Goal: Task Accomplishment & Management: Manage account settings

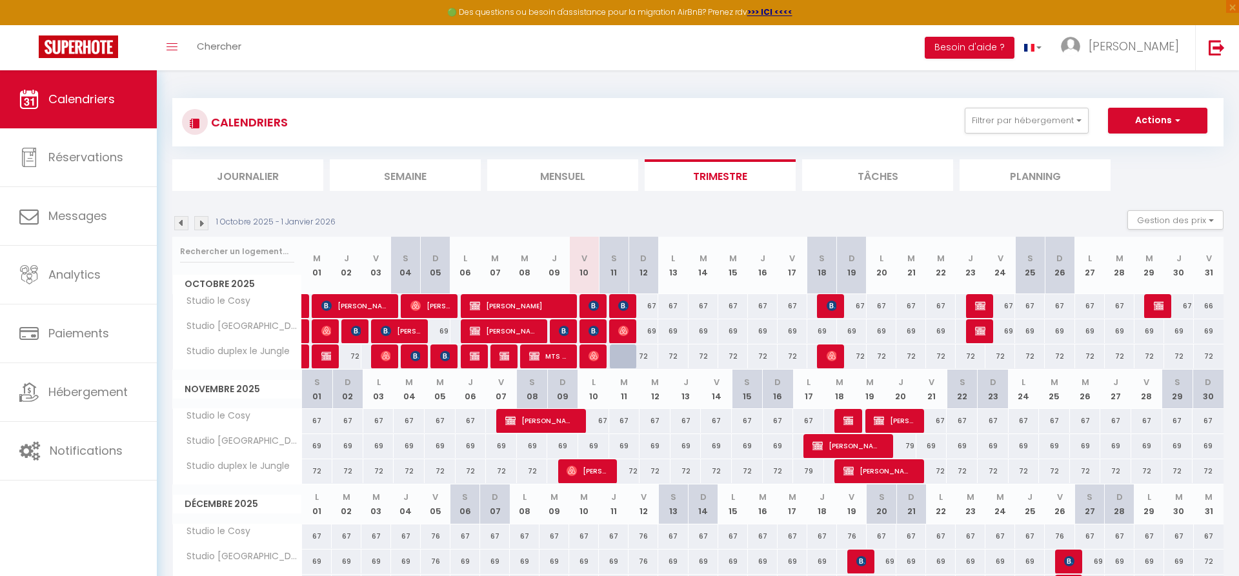
select select
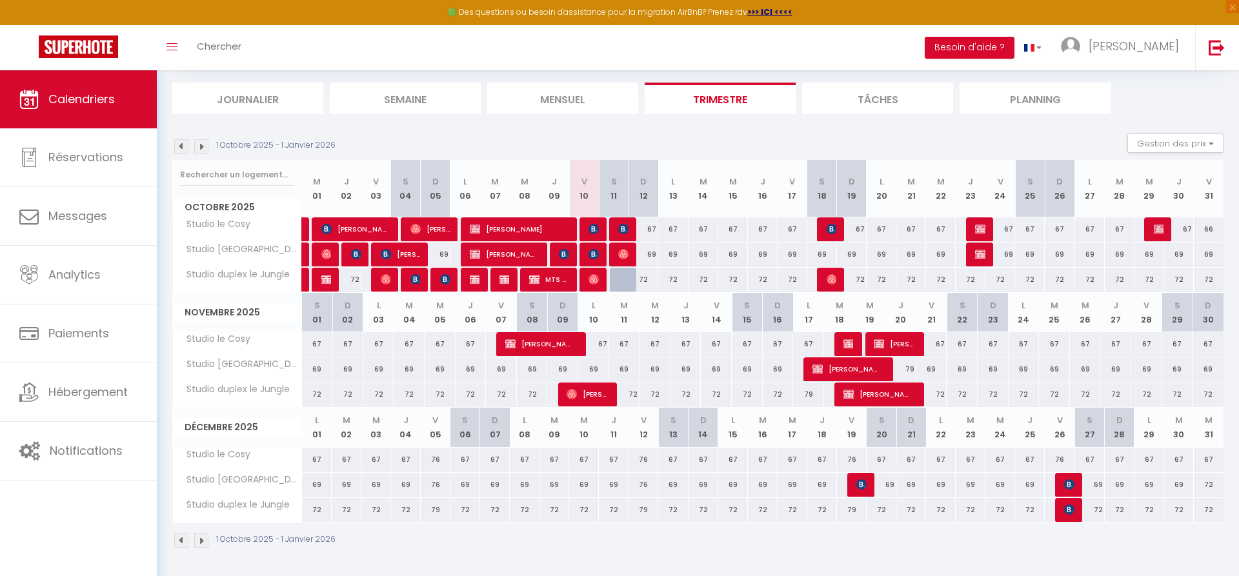
scroll to position [77, 0]
click at [383, 283] on img at bounding box center [386, 279] width 10 height 10
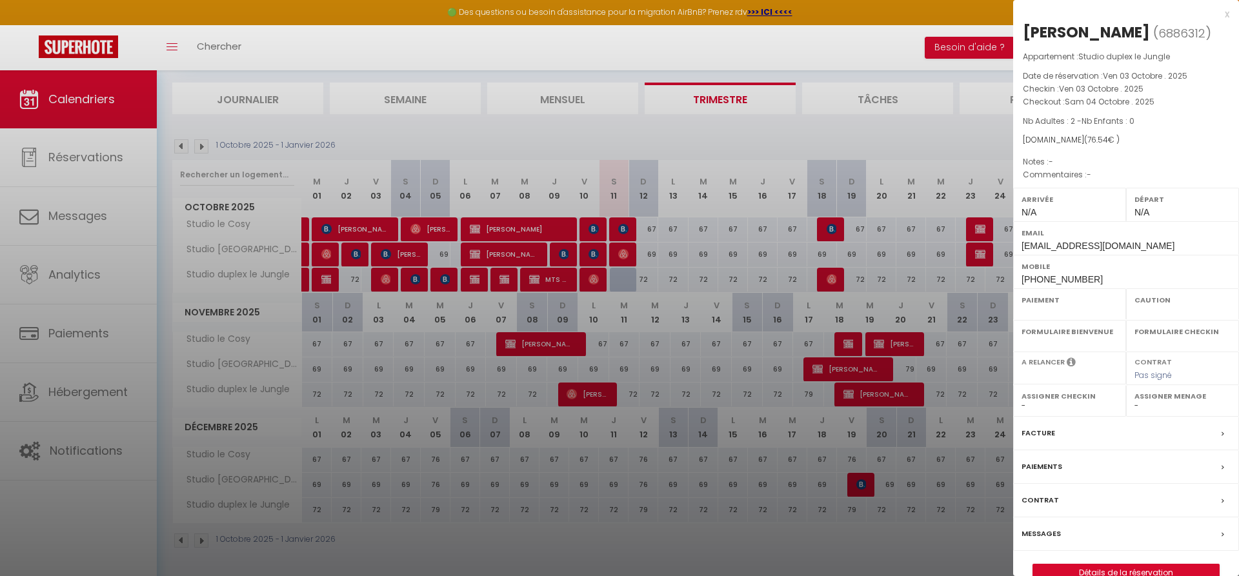
select select "OK"
select select "0"
select select "1"
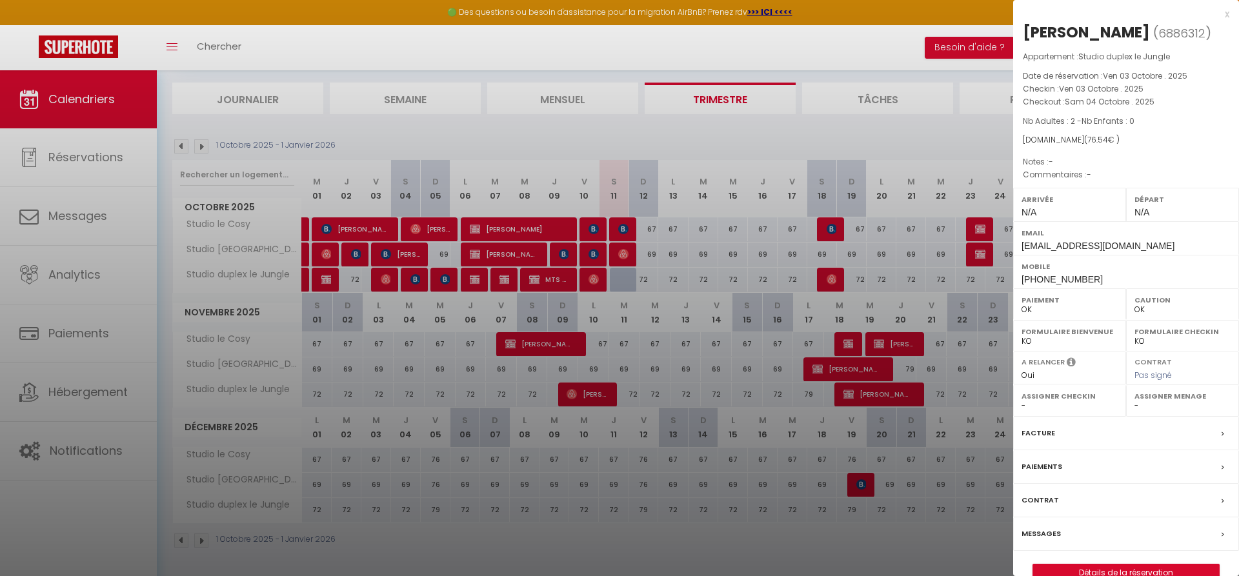
select select
click at [381, 230] on div at bounding box center [619, 288] width 1239 height 576
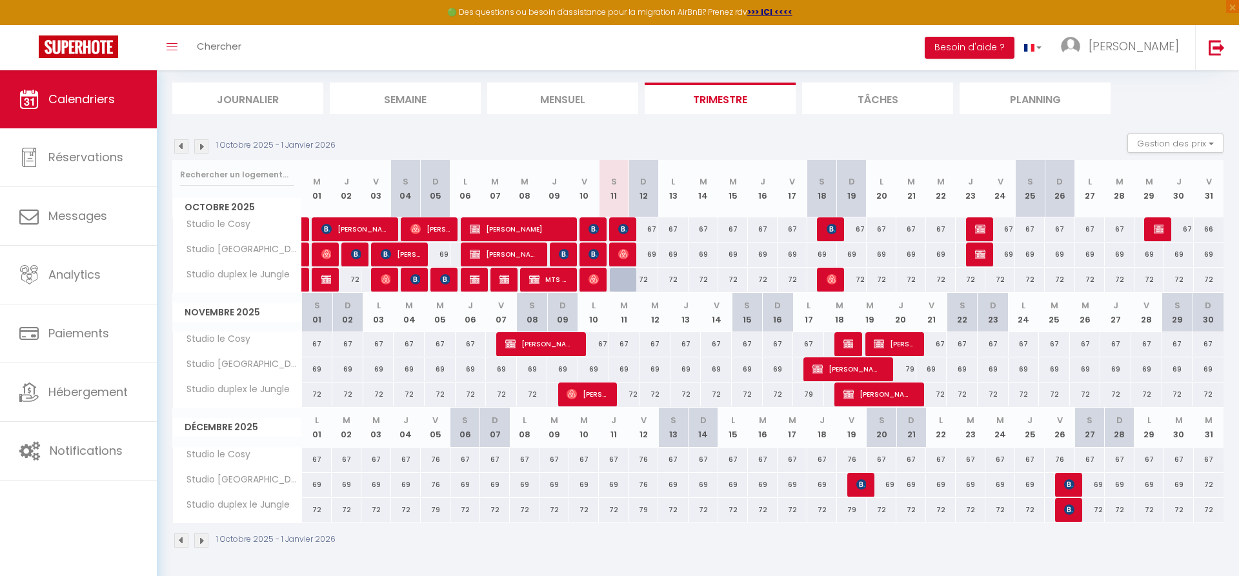
click at [381, 230] on span "[PERSON_NAME]" at bounding box center [355, 229] width 69 height 25
select select "KO"
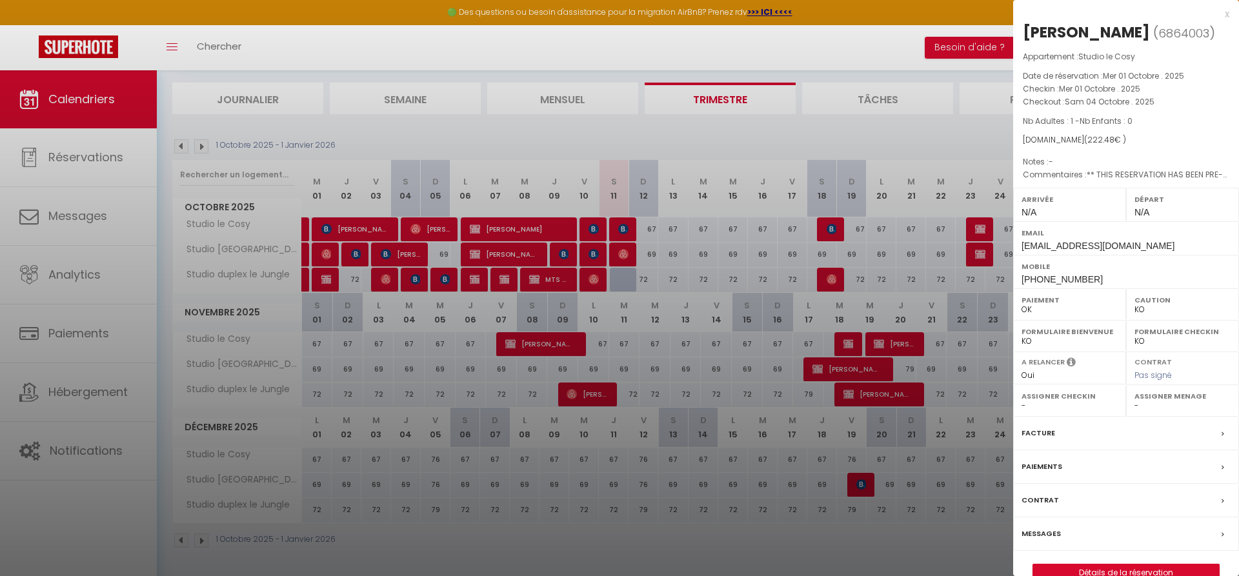
click at [603, 225] on div at bounding box center [619, 288] width 1239 height 576
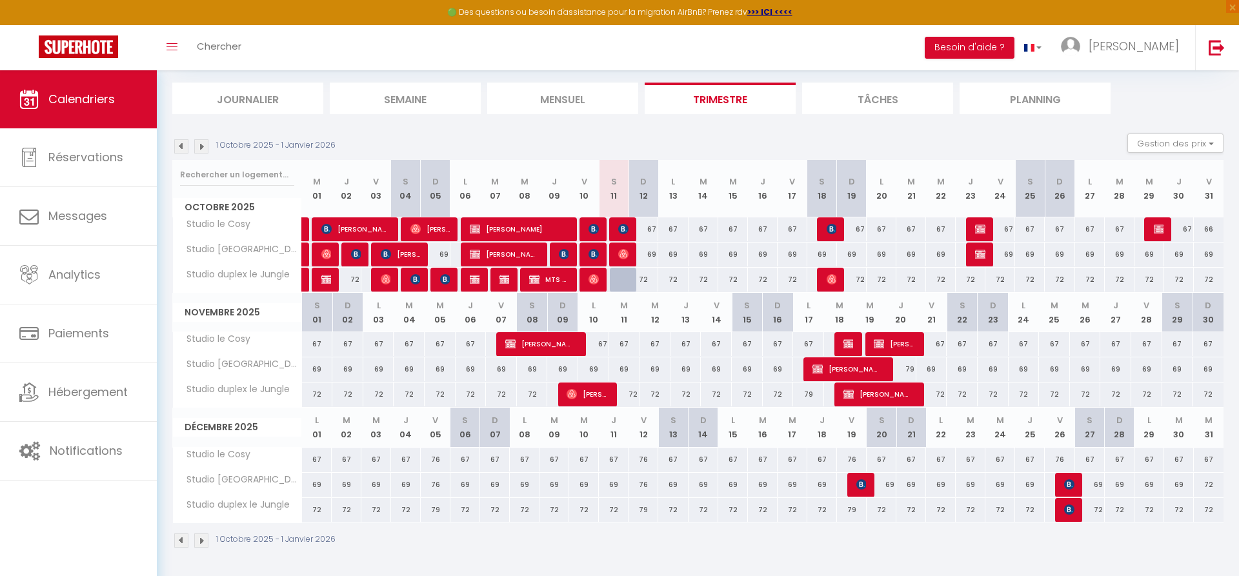
click at [603, 225] on div at bounding box center [592, 229] width 30 height 25
click at [599, 229] on div "67" at bounding box center [613, 229] width 30 height 24
click at [590, 230] on img at bounding box center [593, 229] width 10 height 10
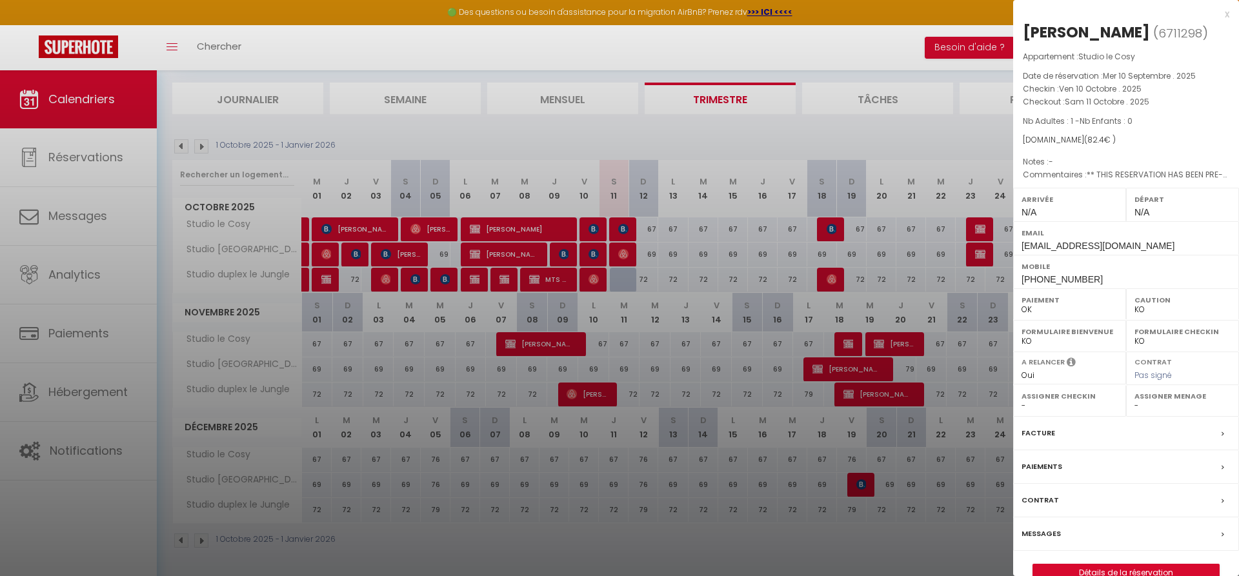
click at [616, 230] on div at bounding box center [619, 288] width 1239 height 576
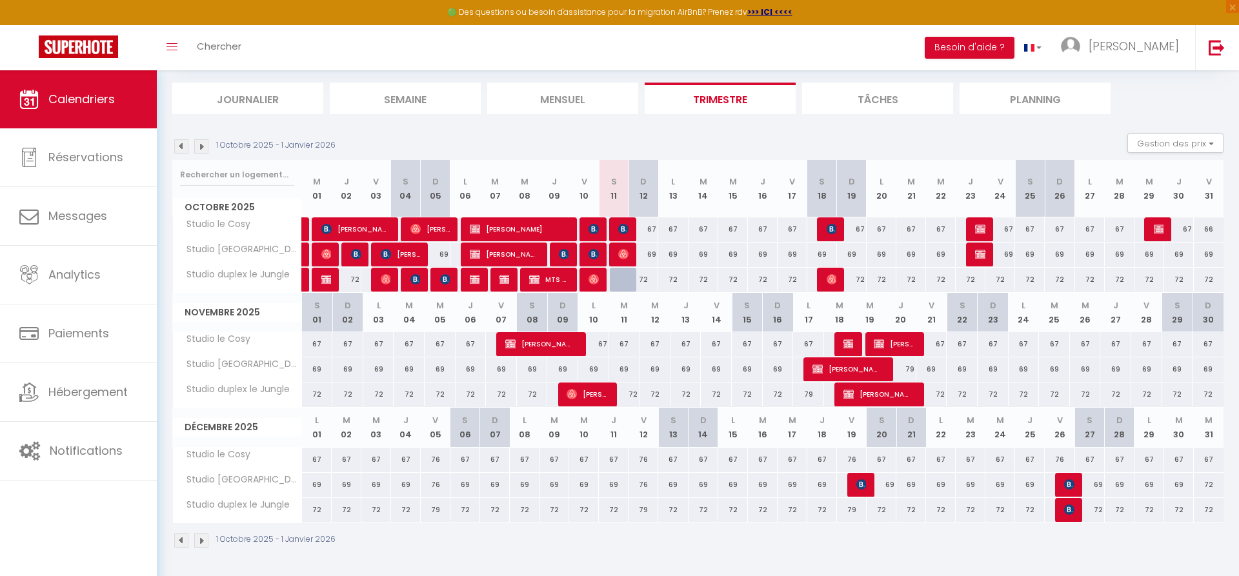
click at [616, 230] on div at bounding box center [624, 229] width 30 height 25
click at [618, 228] on div at bounding box center [624, 229] width 30 height 25
click at [628, 226] on img at bounding box center [623, 229] width 10 height 10
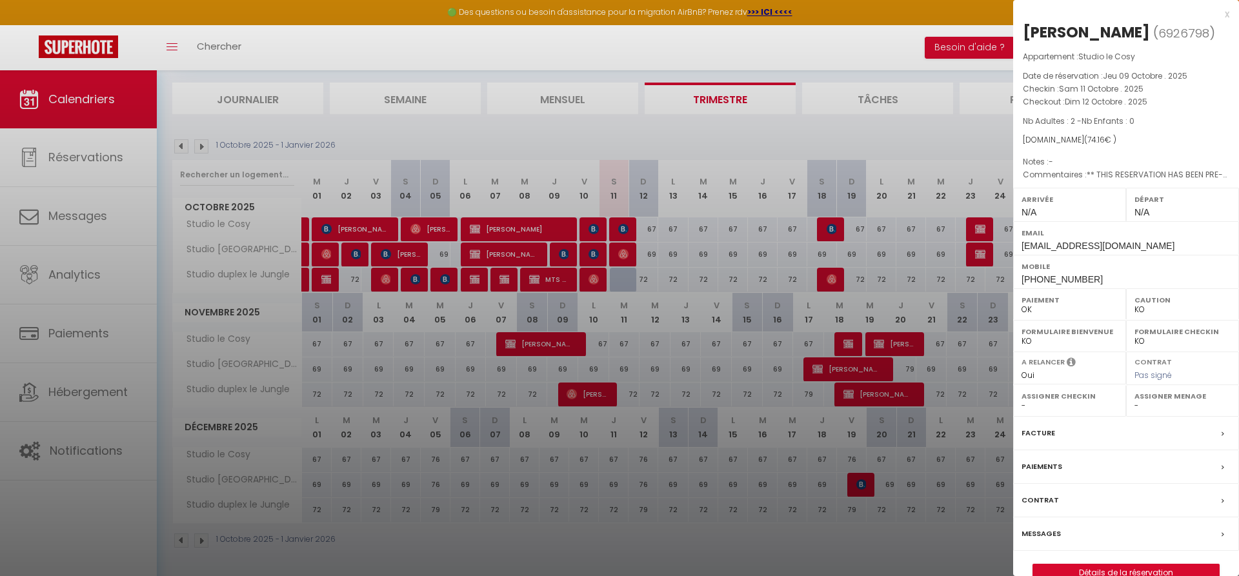
click at [600, 227] on div at bounding box center [619, 288] width 1239 height 576
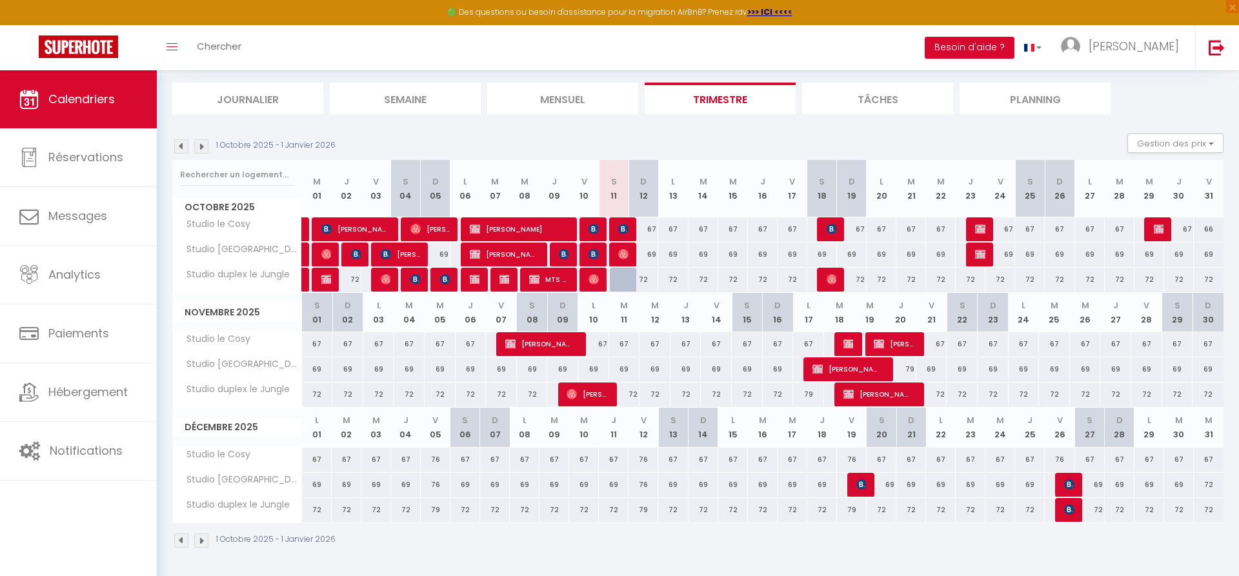
click at [597, 229] on img at bounding box center [593, 229] width 10 height 10
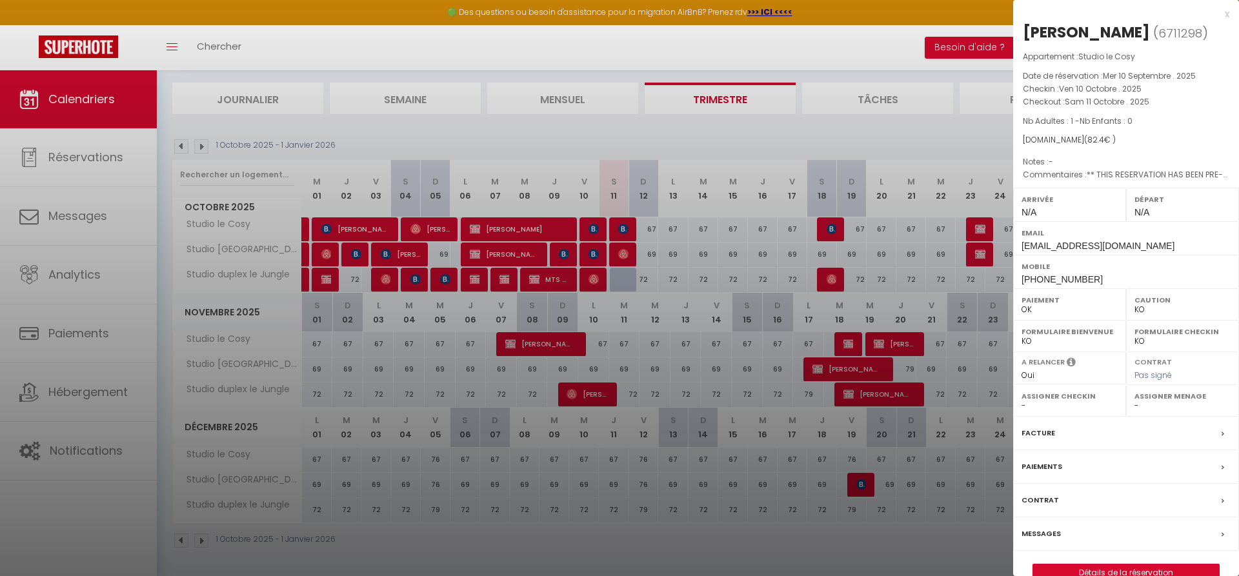
click at [1045, 528] on label "Messages" at bounding box center [1040, 534] width 39 height 14
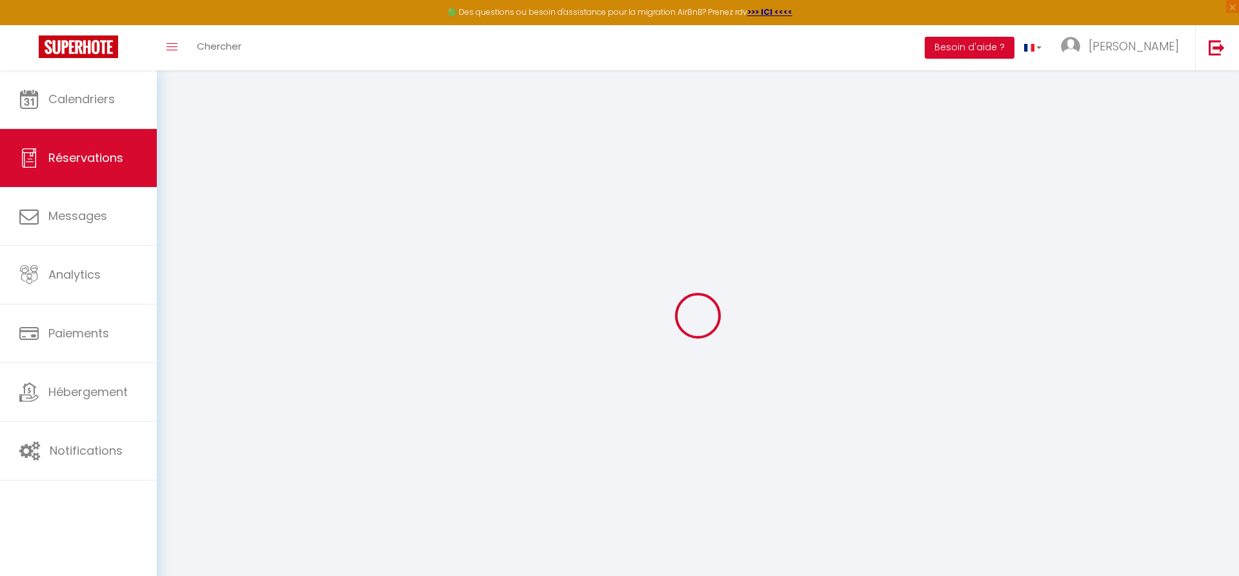
select select
checkbox input "false"
select select
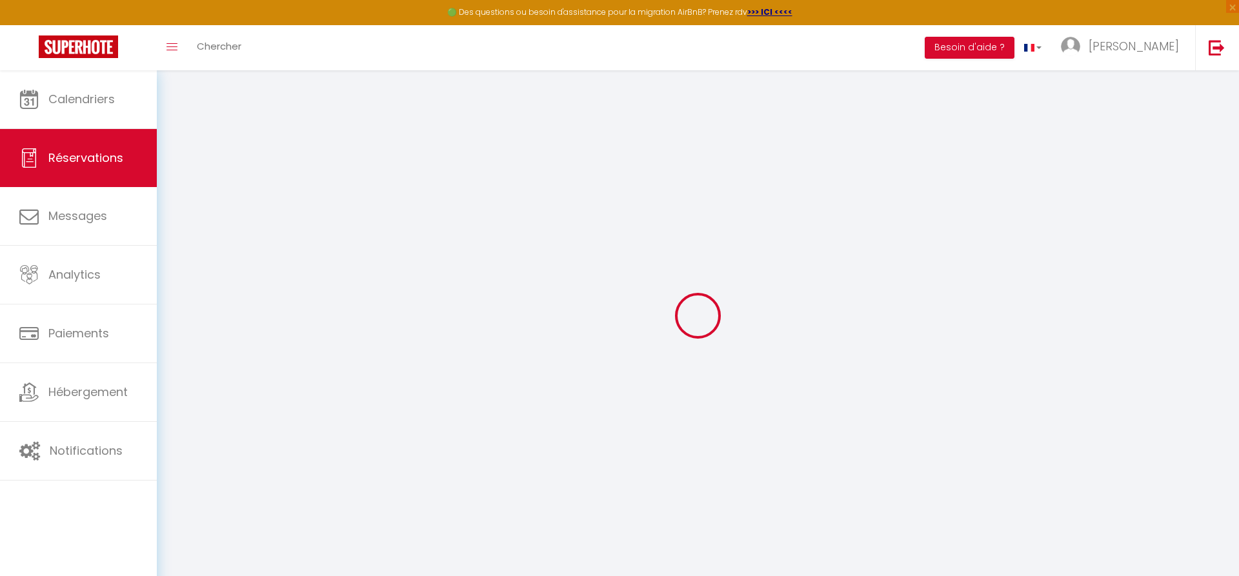
checkbox input "false"
type textarea "** THIS RESERVATION HAS BEEN PRE-PAID ** BOOKING NOTE : Payment charge is EUR 1…"
select select
checkbox input "false"
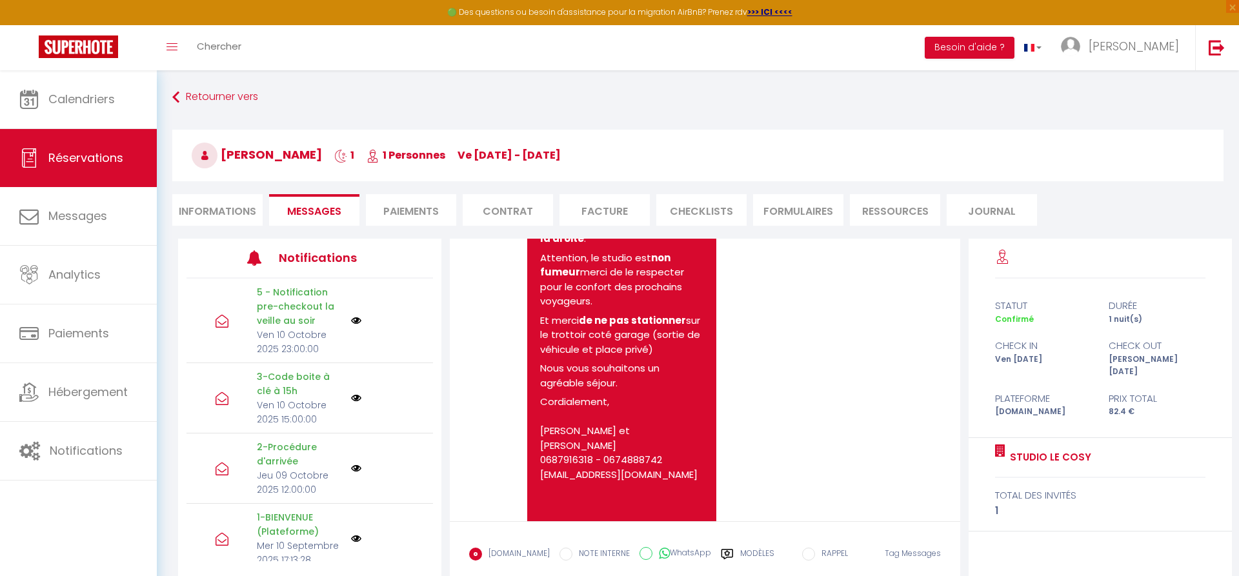
scroll to position [1316, 0]
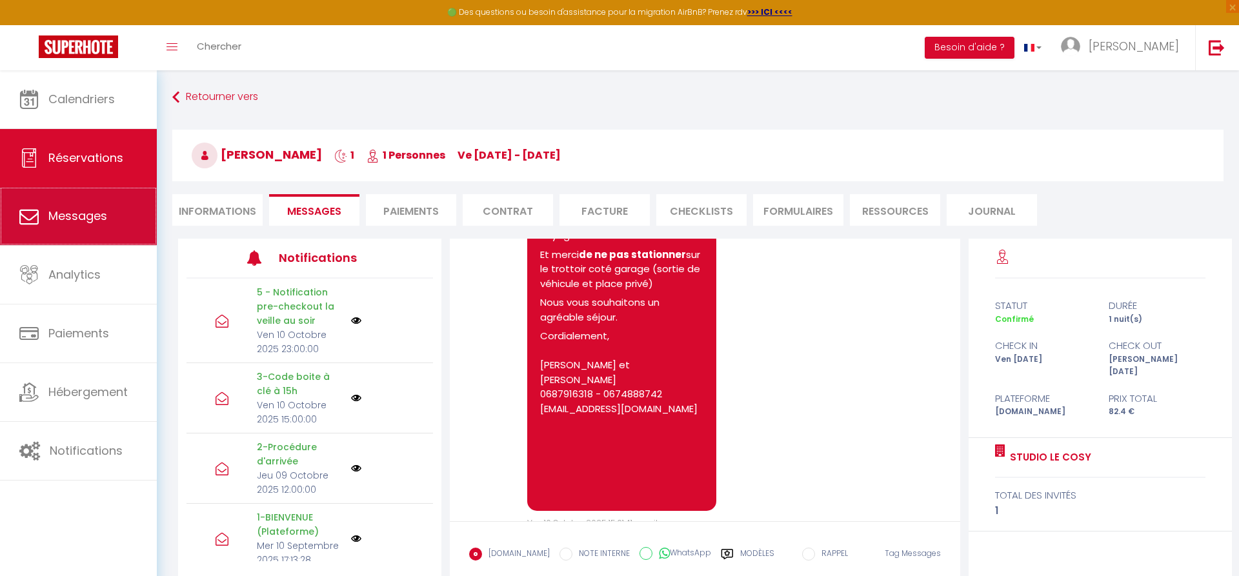
click at [92, 215] on span "Messages" at bounding box center [77, 216] width 59 height 16
select select "message"
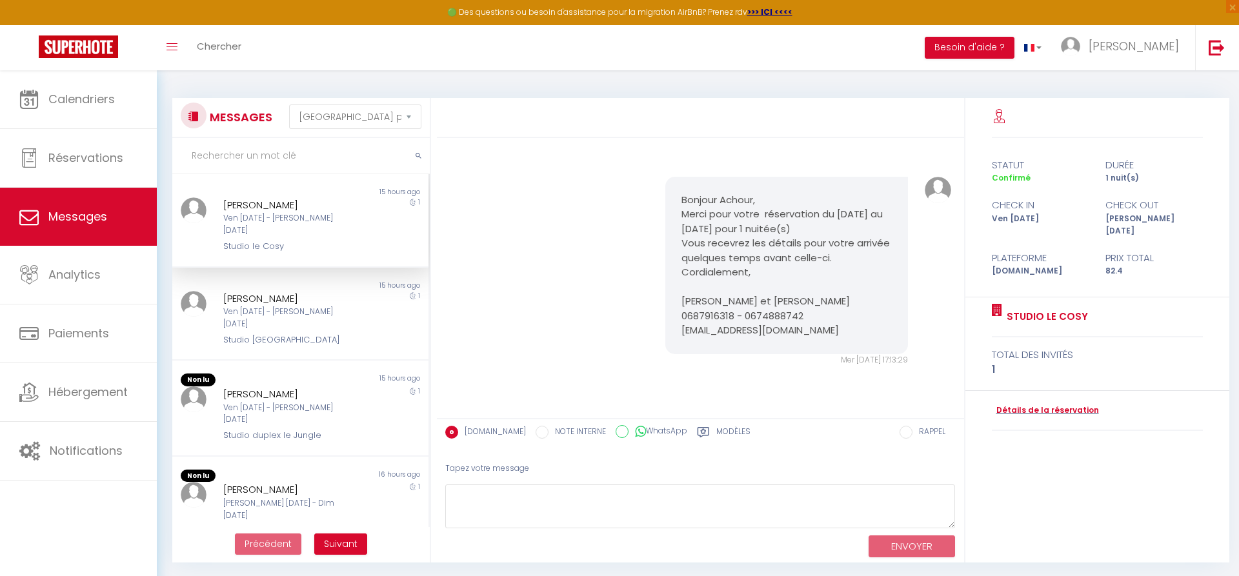
scroll to position [1576, 0]
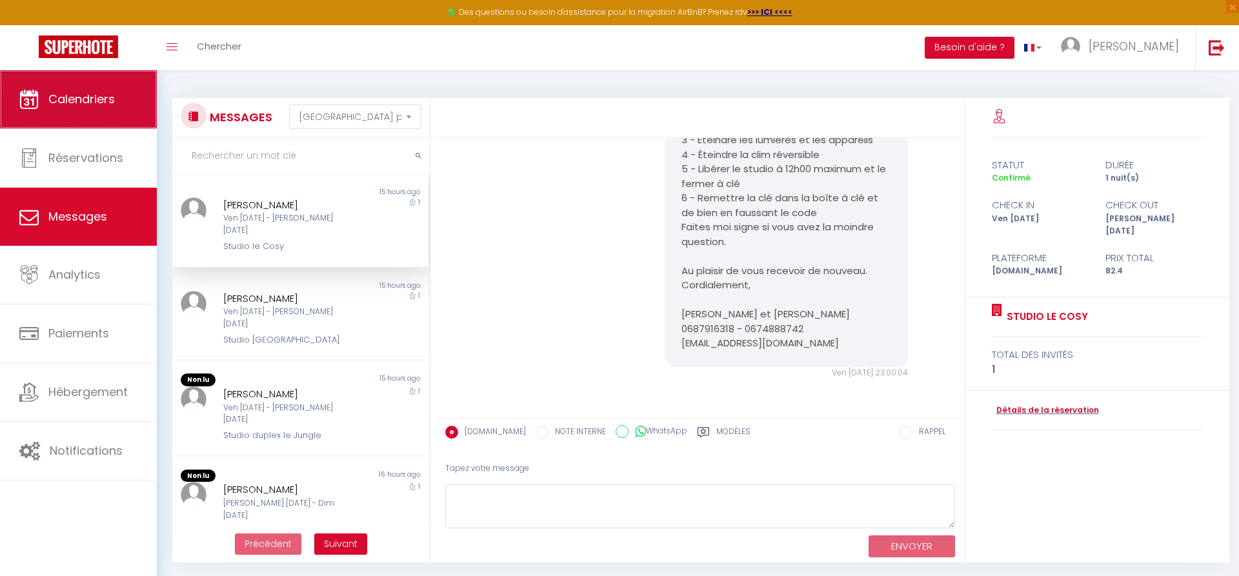
click at [85, 114] on link "Calendriers" at bounding box center [78, 99] width 157 height 58
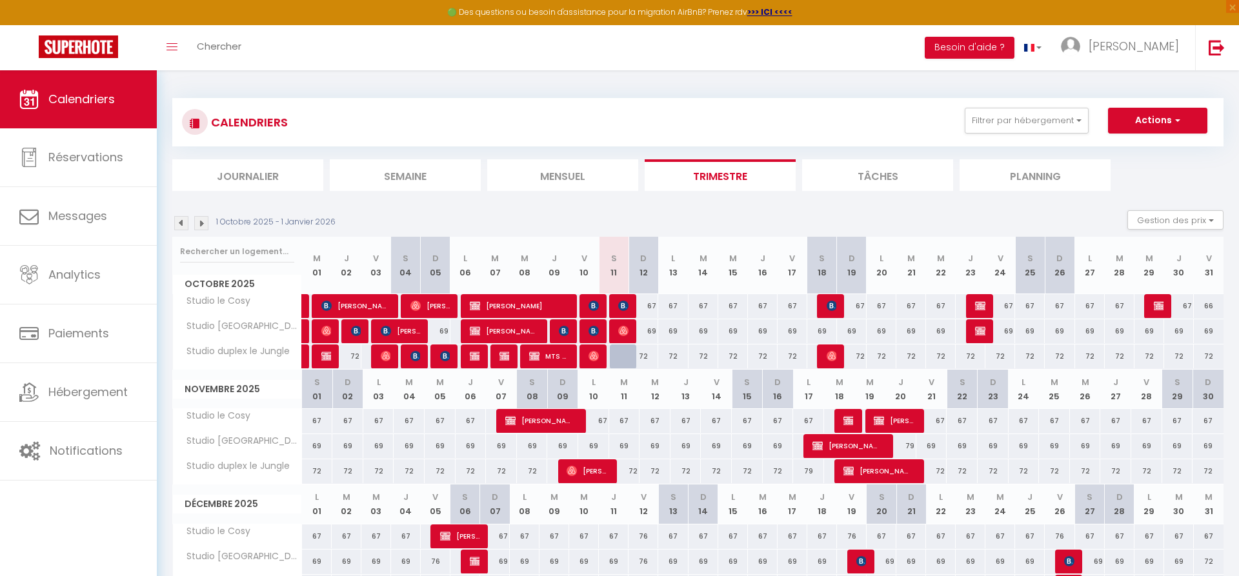
click at [590, 305] on img at bounding box center [593, 306] width 10 height 10
select select "OK"
select select "KO"
select select "0"
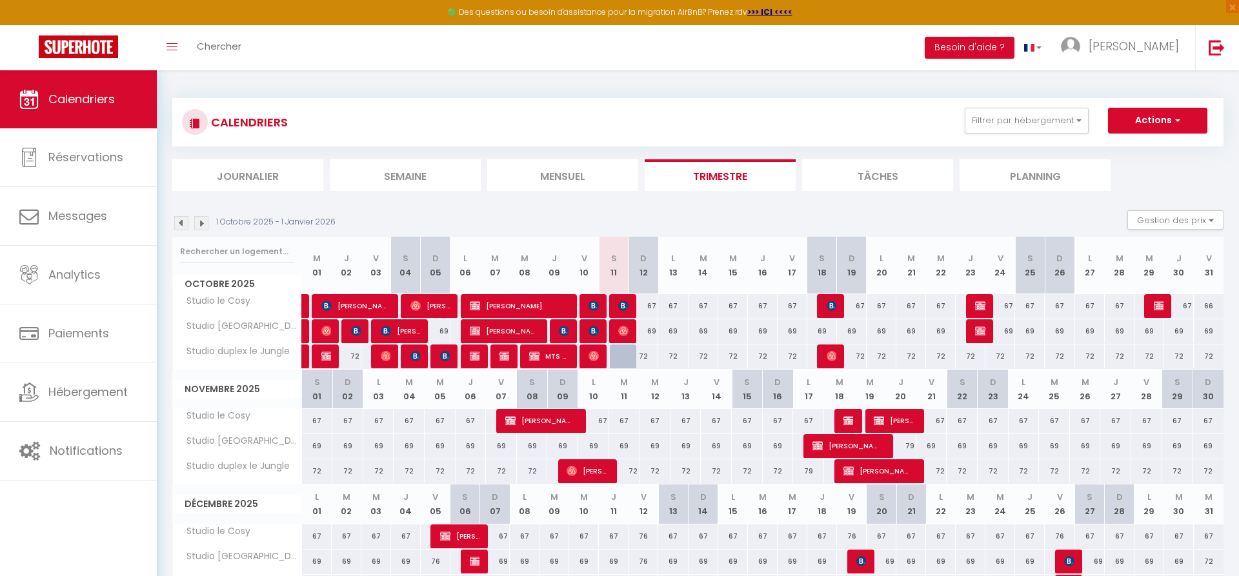
select select "1"
select select
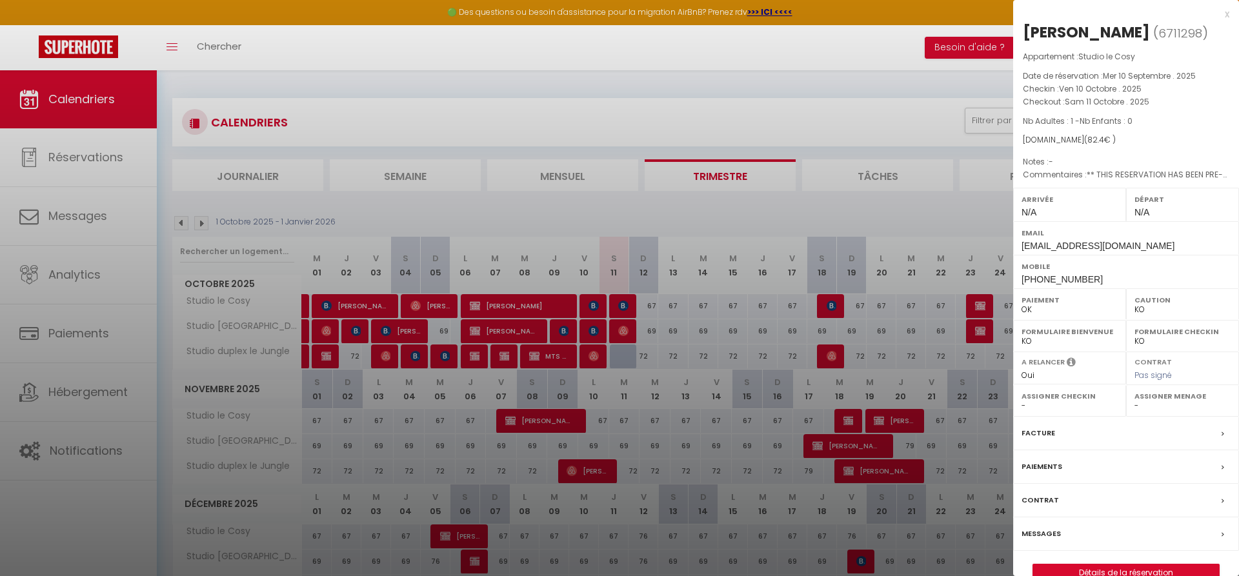
click at [594, 330] on div at bounding box center [619, 288] width 1239 height 576
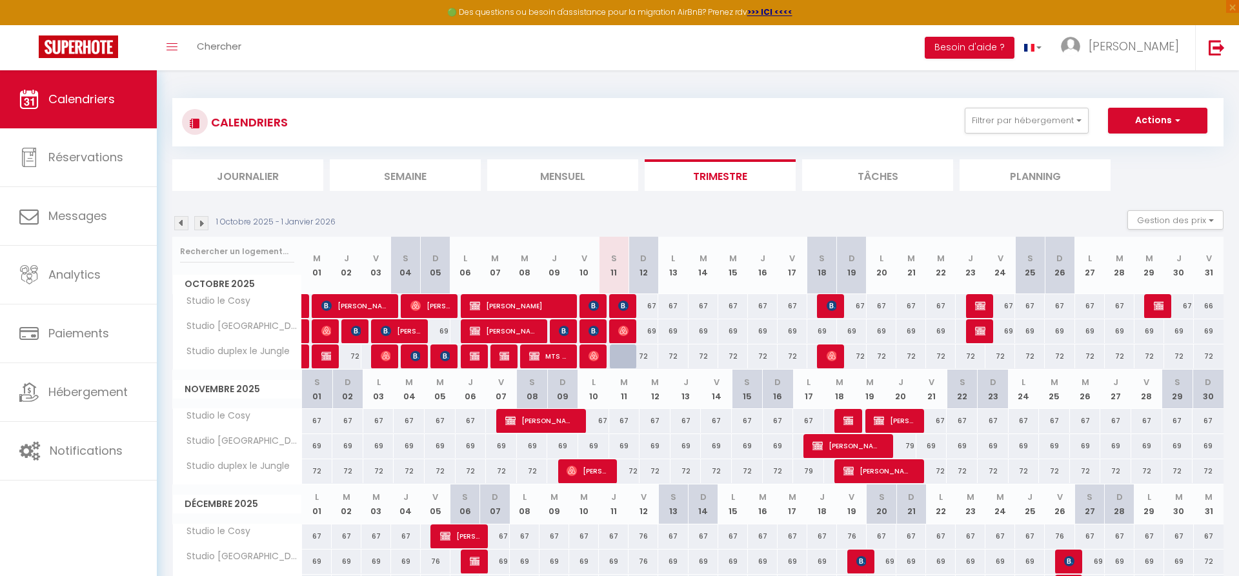
click at [594, 330] on img at bounding box center [593, 331] width 10 height 10
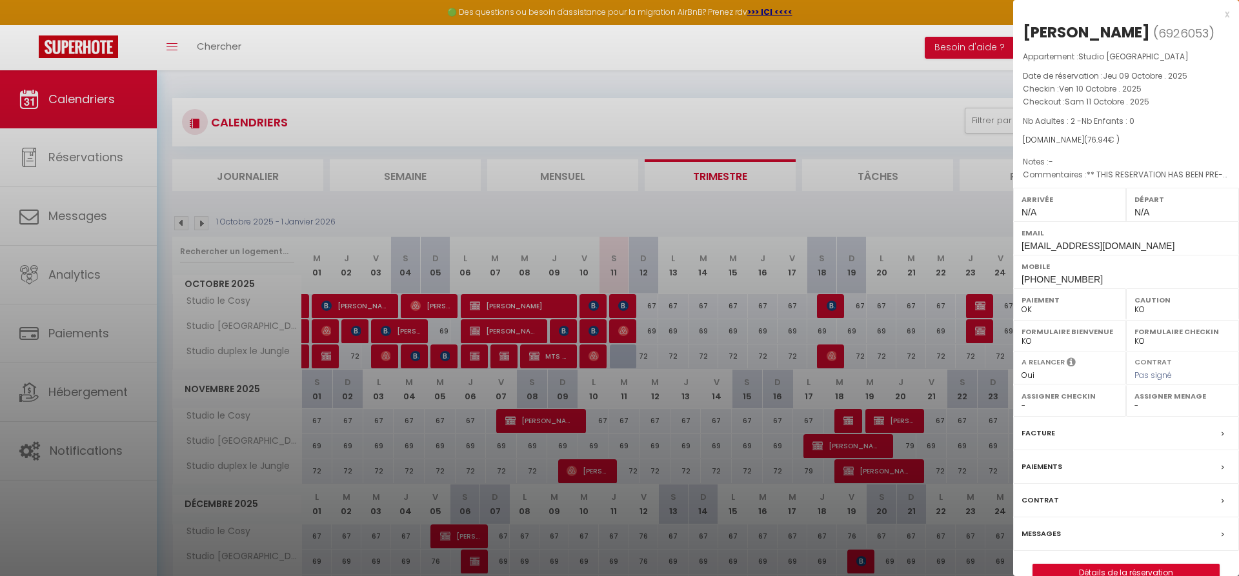
click at [591, 306] on div at bounding box center [619, 288] width 1239 height 576
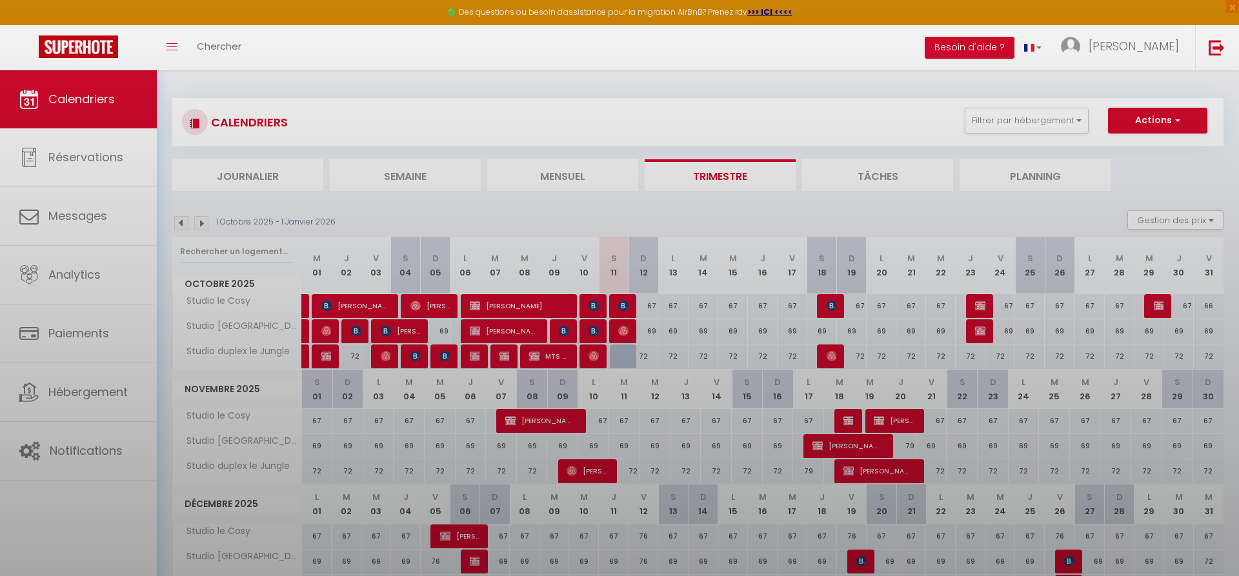
click at [593, 305] on body "🟢 Des questions ou besoin d'assistance pour la migration AirBnB? Prenez rdv >>>…" at bounding box center [619, 361] width 1239 height 583
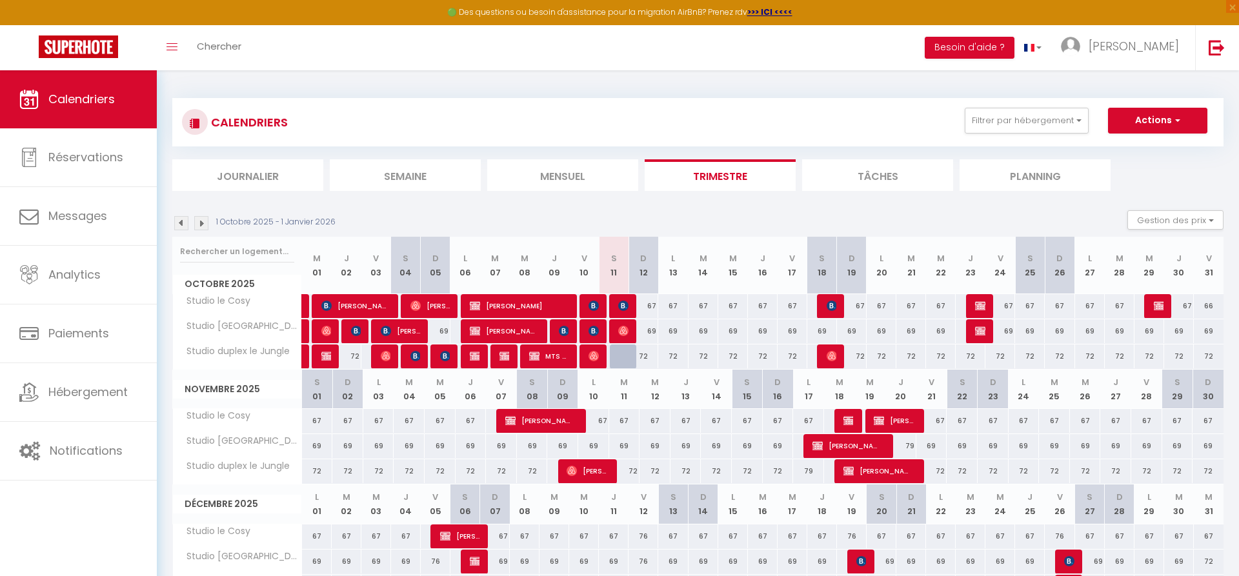
click at [594, 305] on img at bounding box center [593, 306] width 10 height 10
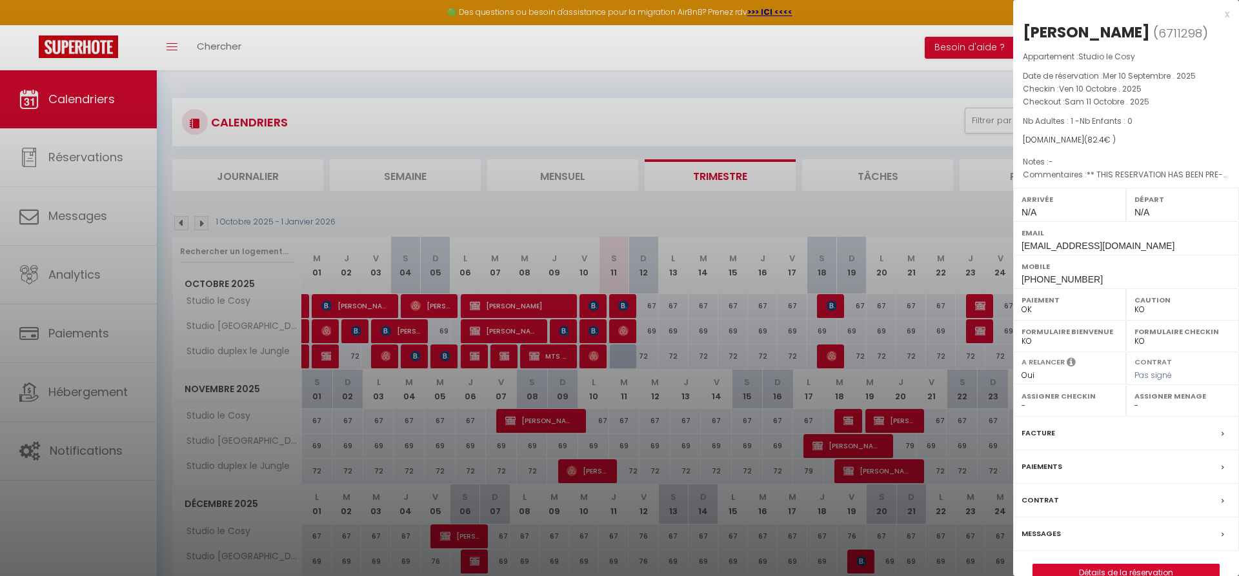
click at [825, 48] on div at bounding box center [619, 288] width 1239 height 576
